Goal: Information Seeking & Learning: Find contact information

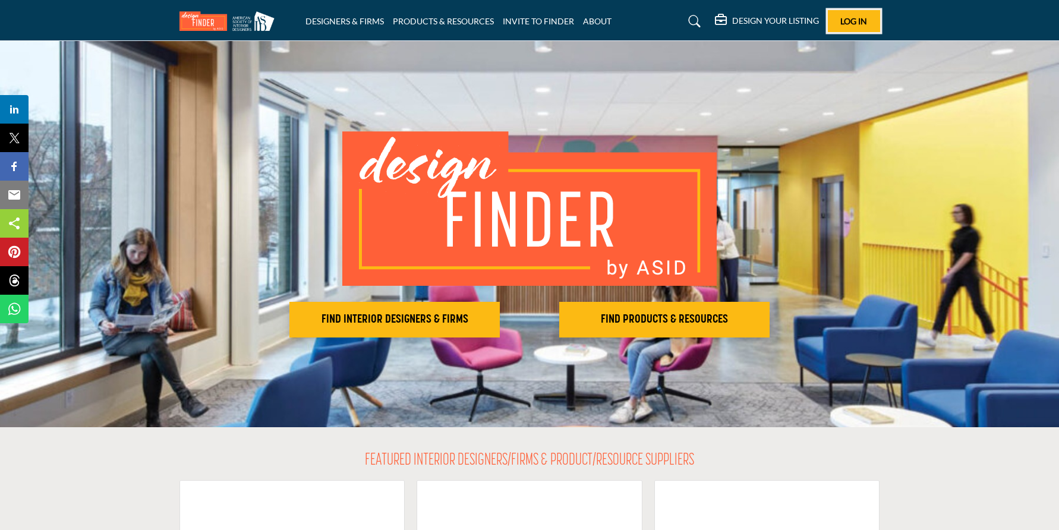
click at [852, 23] on span "Log In" at bounding box center [853, 21] width 27 height 10
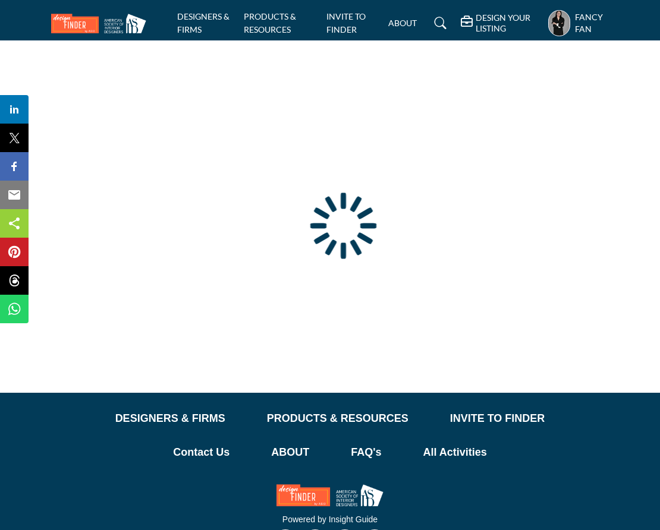
type input "**********"
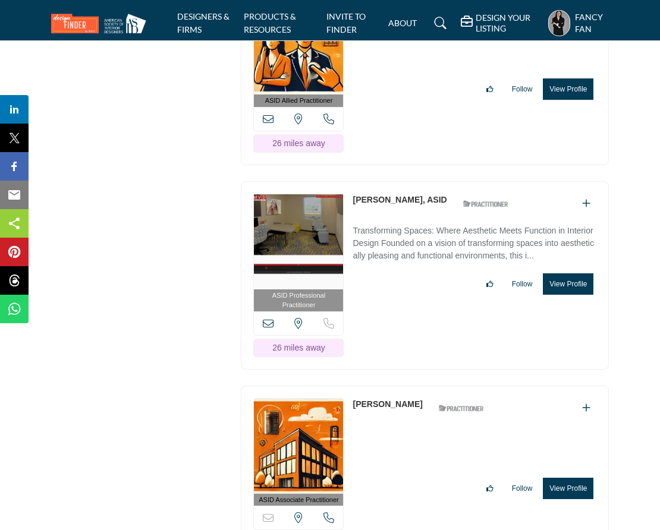
scroll to position [20924, 0]
